Goal: Check status

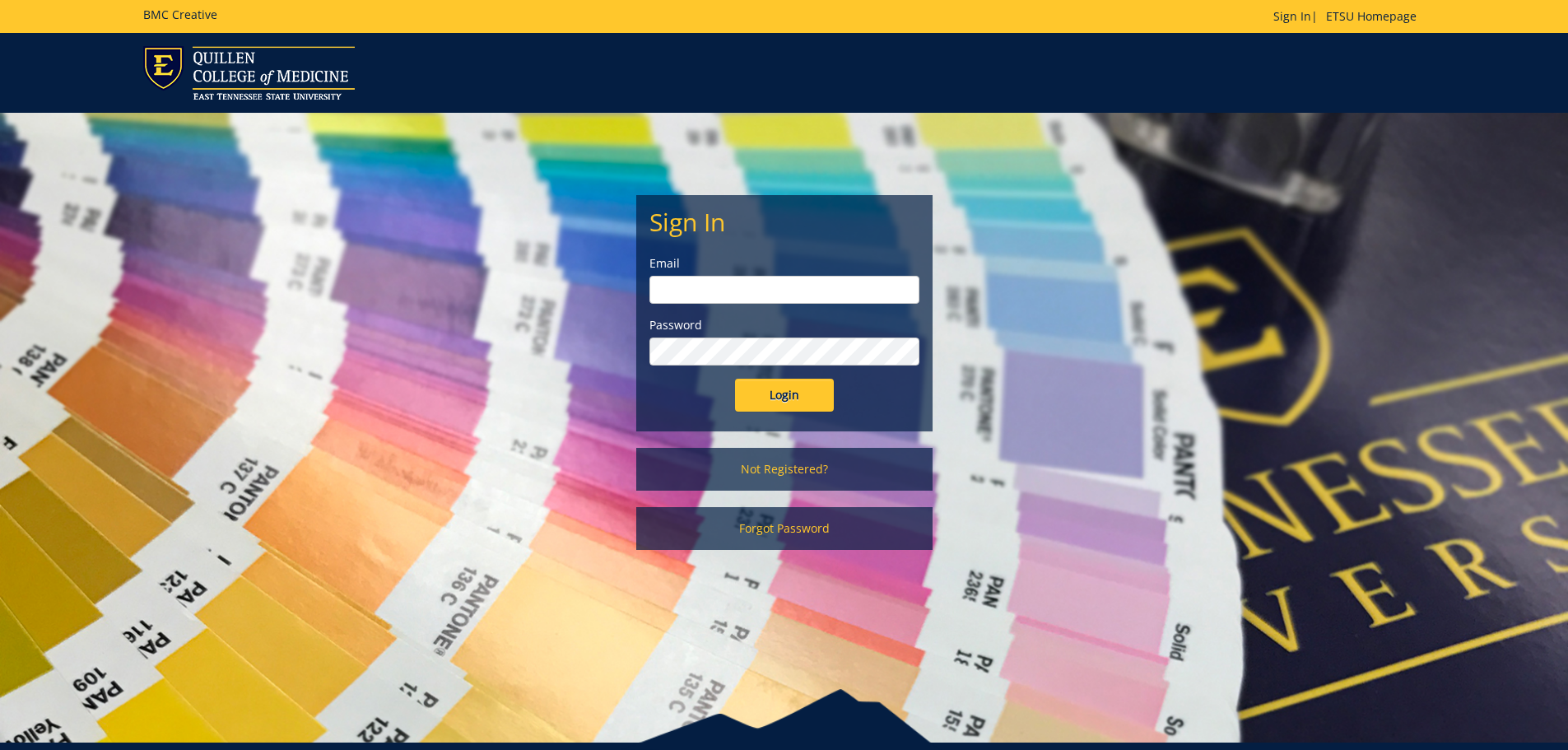
click at [808, 283] on input "email" at bounding box center [784, 289] width 270 height 28
type input "[EMAIL_ADDRESS][DOMAIN_NAME]"
click at [809, 337] on div "Password" at bounding box center [784, 341] width 270 height 49
click at [735, 378] on input "Login" at bounding box center [784, 394] width 99 height 33
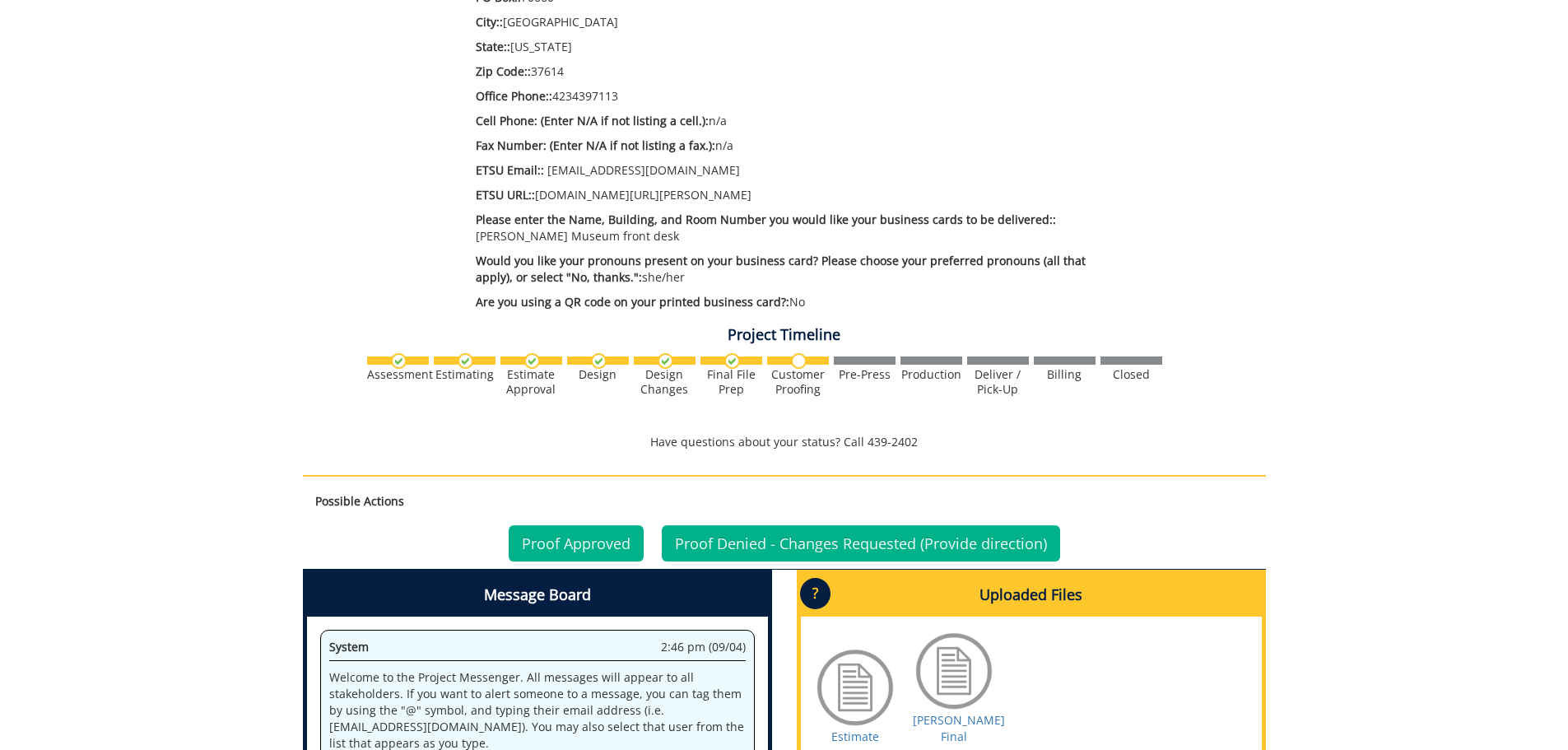
scroll to position [741, 0]
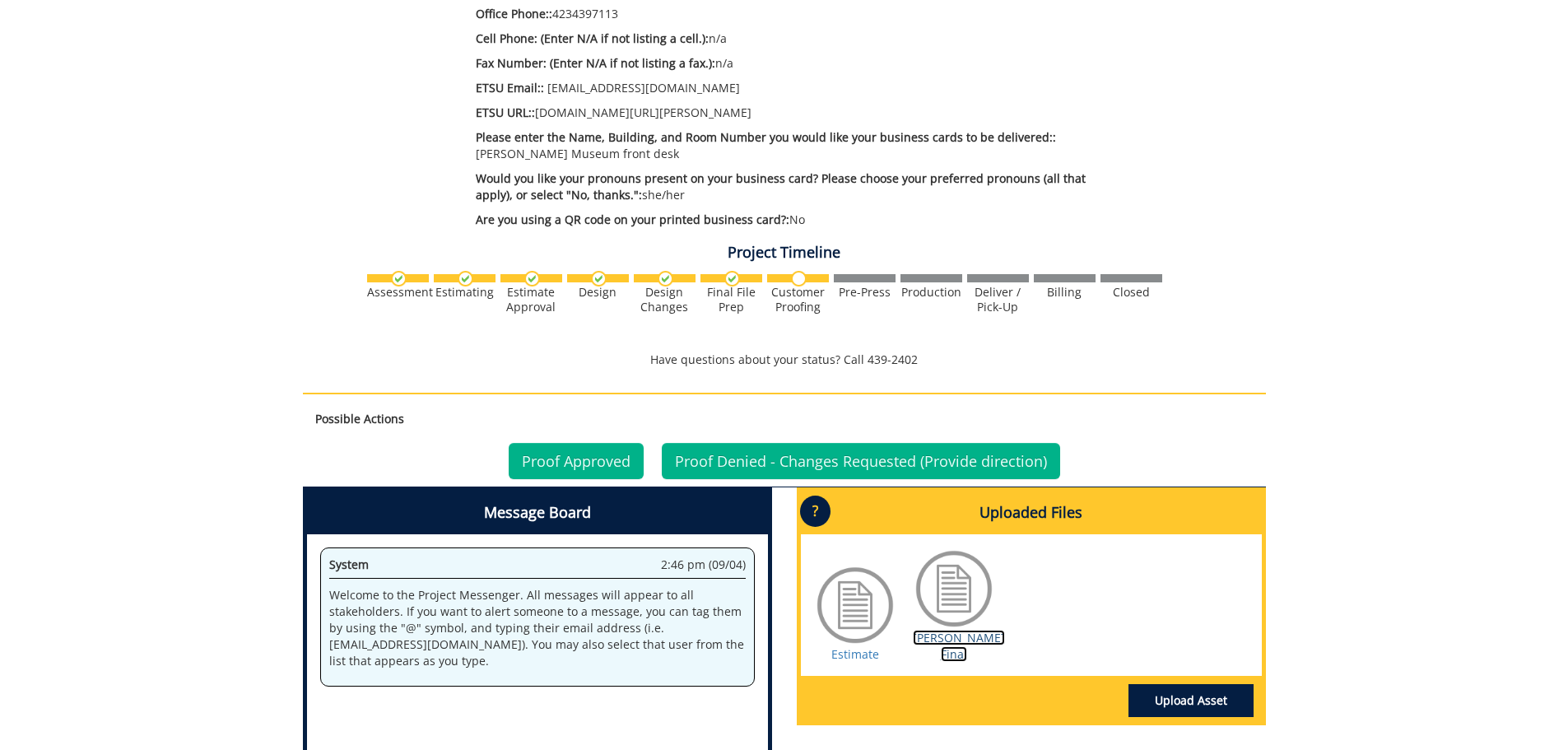
click at [951, 630] on link "[PERSON_NAME] Final" at bounding box center [959, 646] width 92 height 32
click at [853, 646] on link "Estimate" at bounding box center [855, 654] width 48 height 16
click at [557, 443] on link "Proof Approved" at bounding box center [576, 461] width 135 height 37
